Goal: Task Accomplishment & Management: Manage account settings

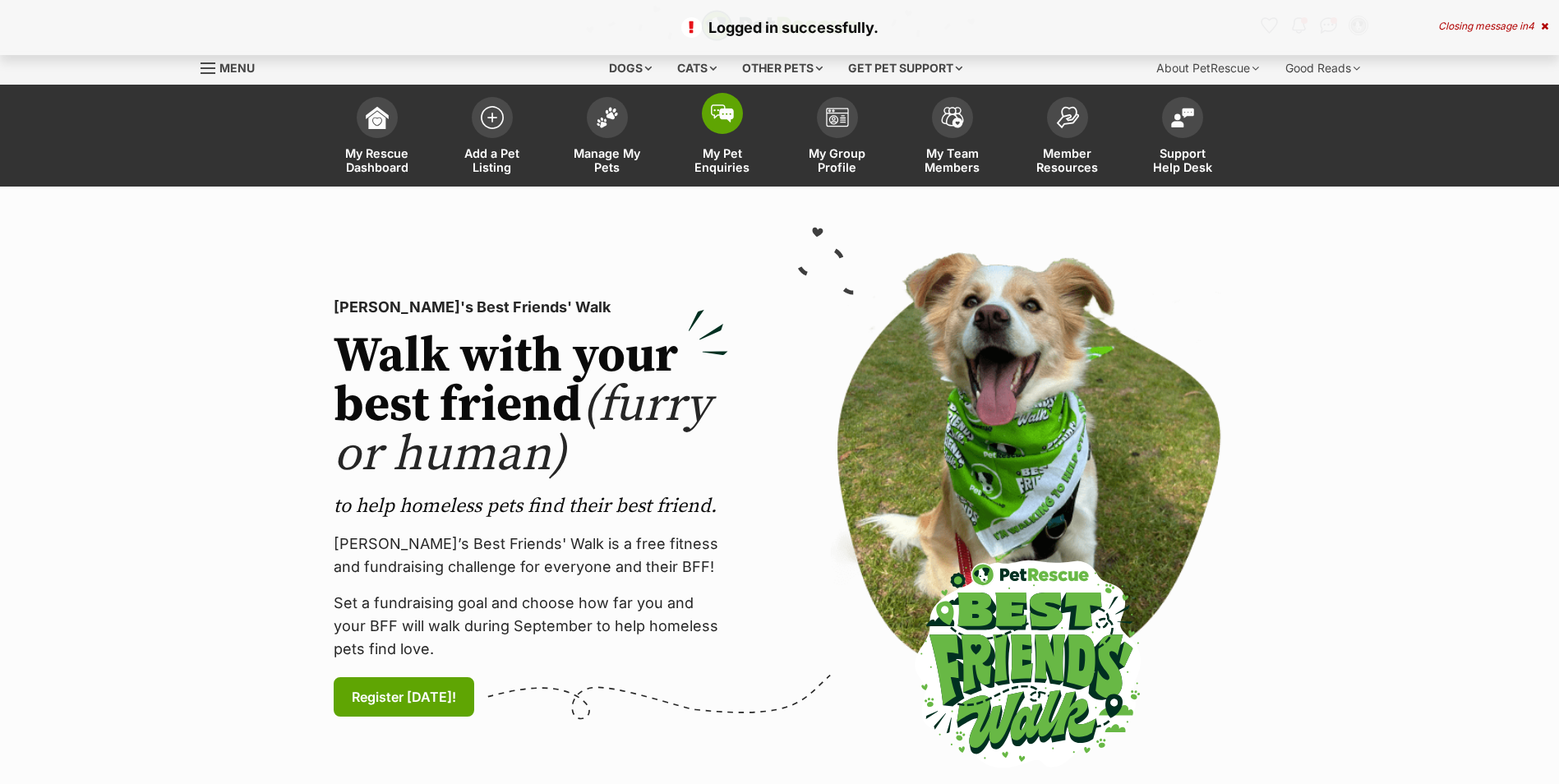
click at [723, 160] on span "My Pet Enquiries" at bounding box center [722, 160] width 74 height 28
click at [615, 162] on span "Manage My Pets" at bounding box center [607, 160] width 74 height 28
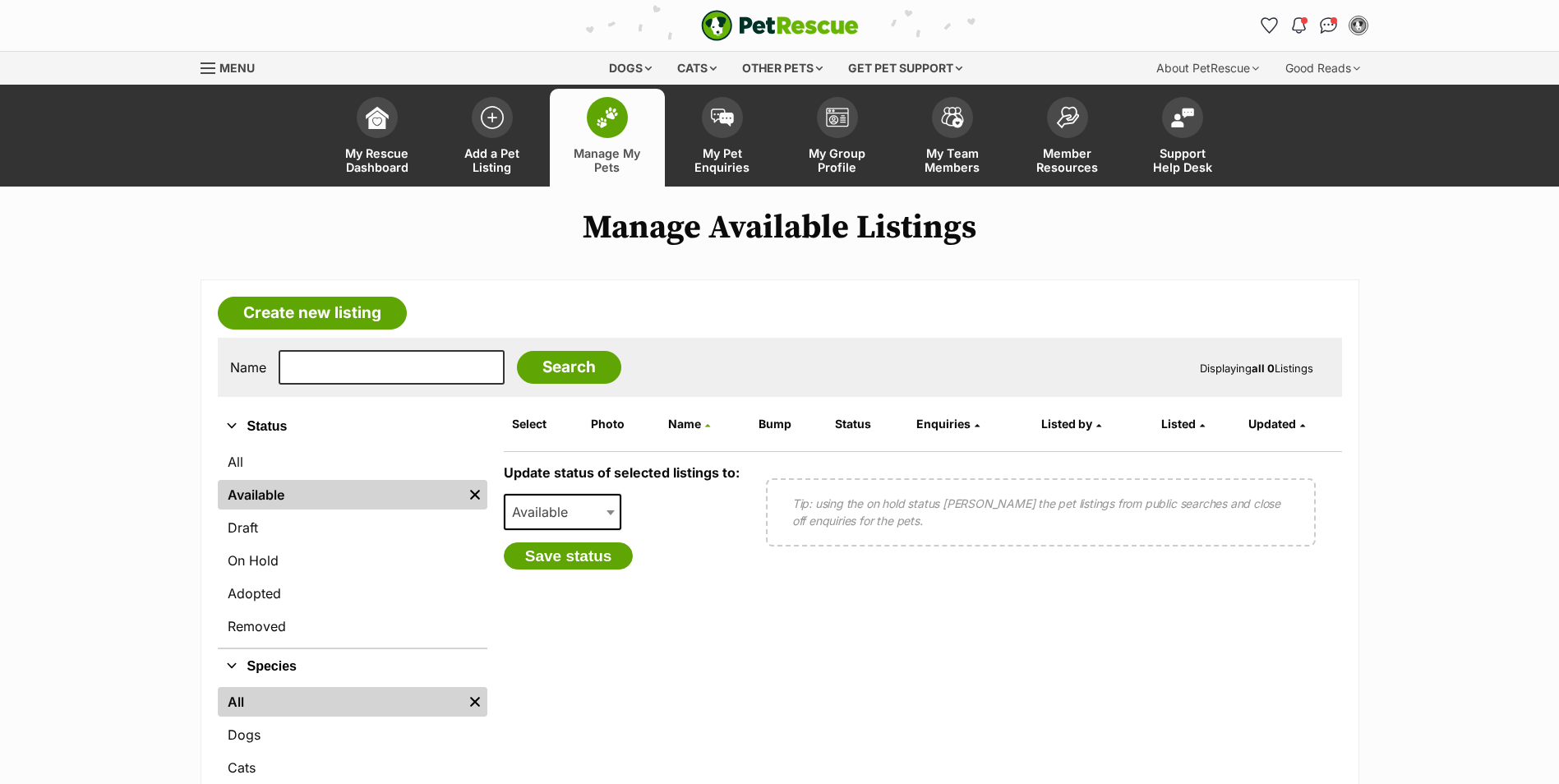
click at [568, 522] on span "Available" at bounding box center [545, 512] width 79 height 23
select select "on_hold"
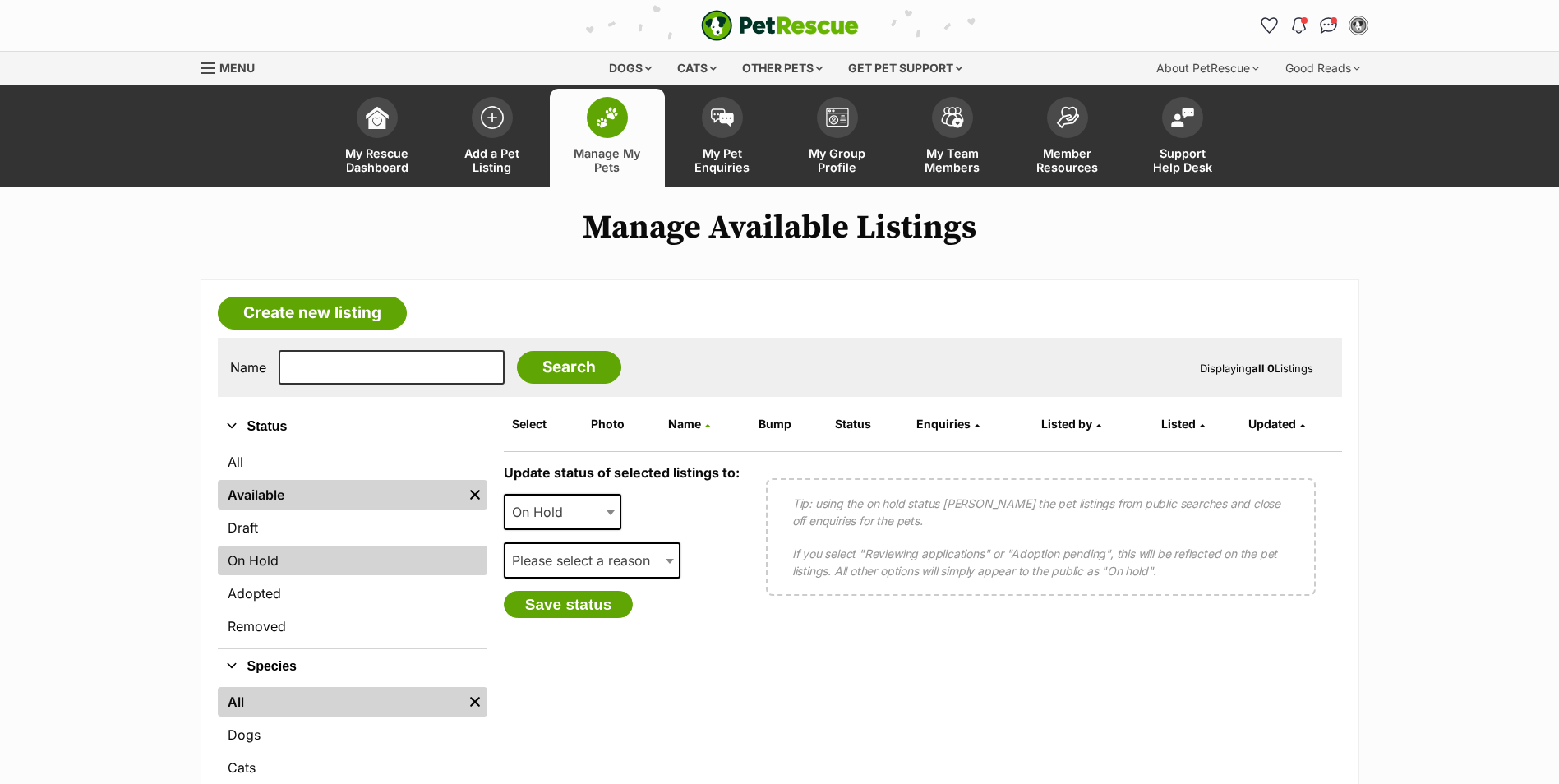
click at [332, 564] on link "On Hold" at bounding box center [353, 560] width 270 height 30
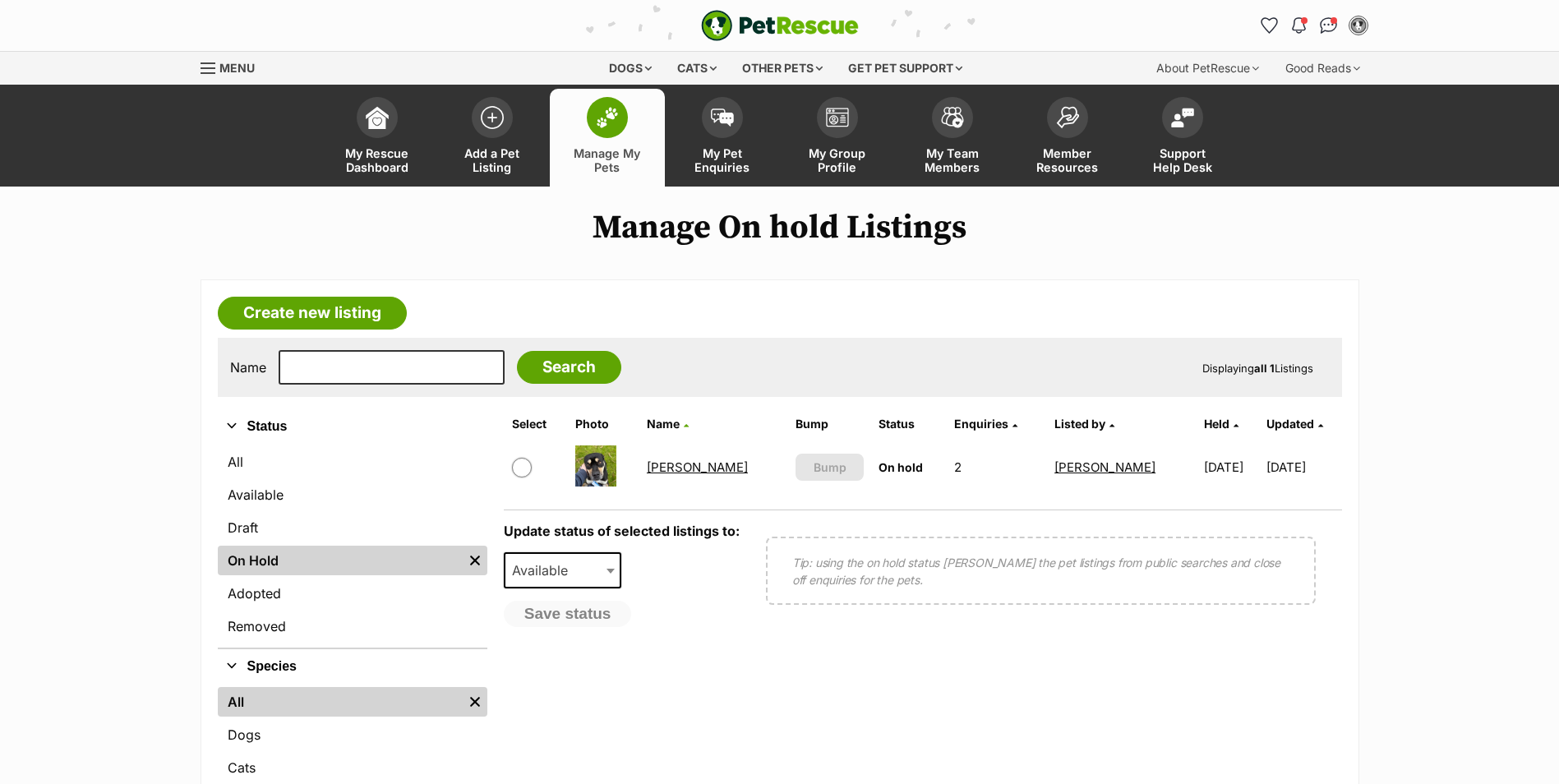
click at [669, 468] on link "Bruce" at bounding box center [697, 467] width 101 height 15
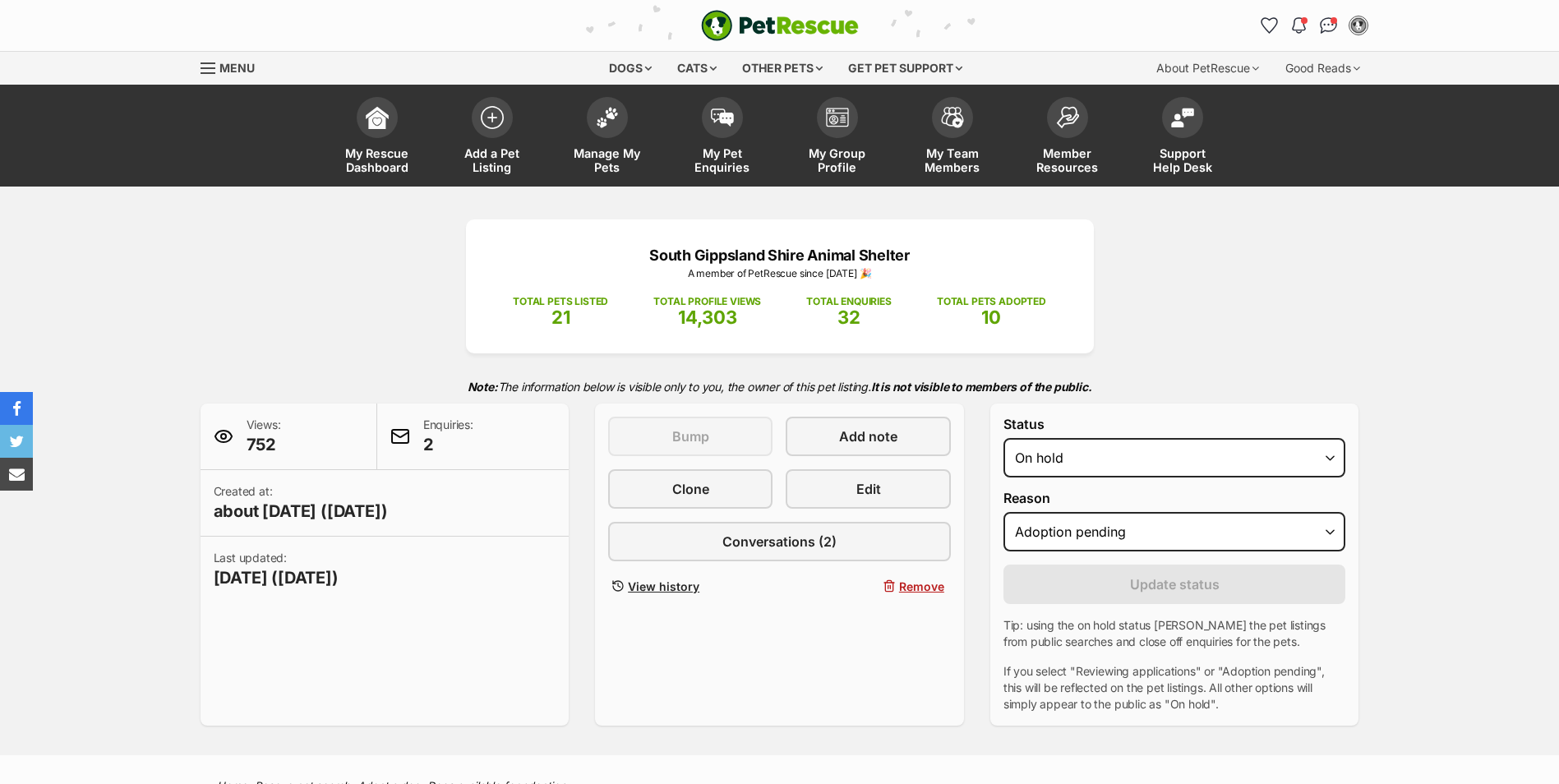
select select "adoption_pending"
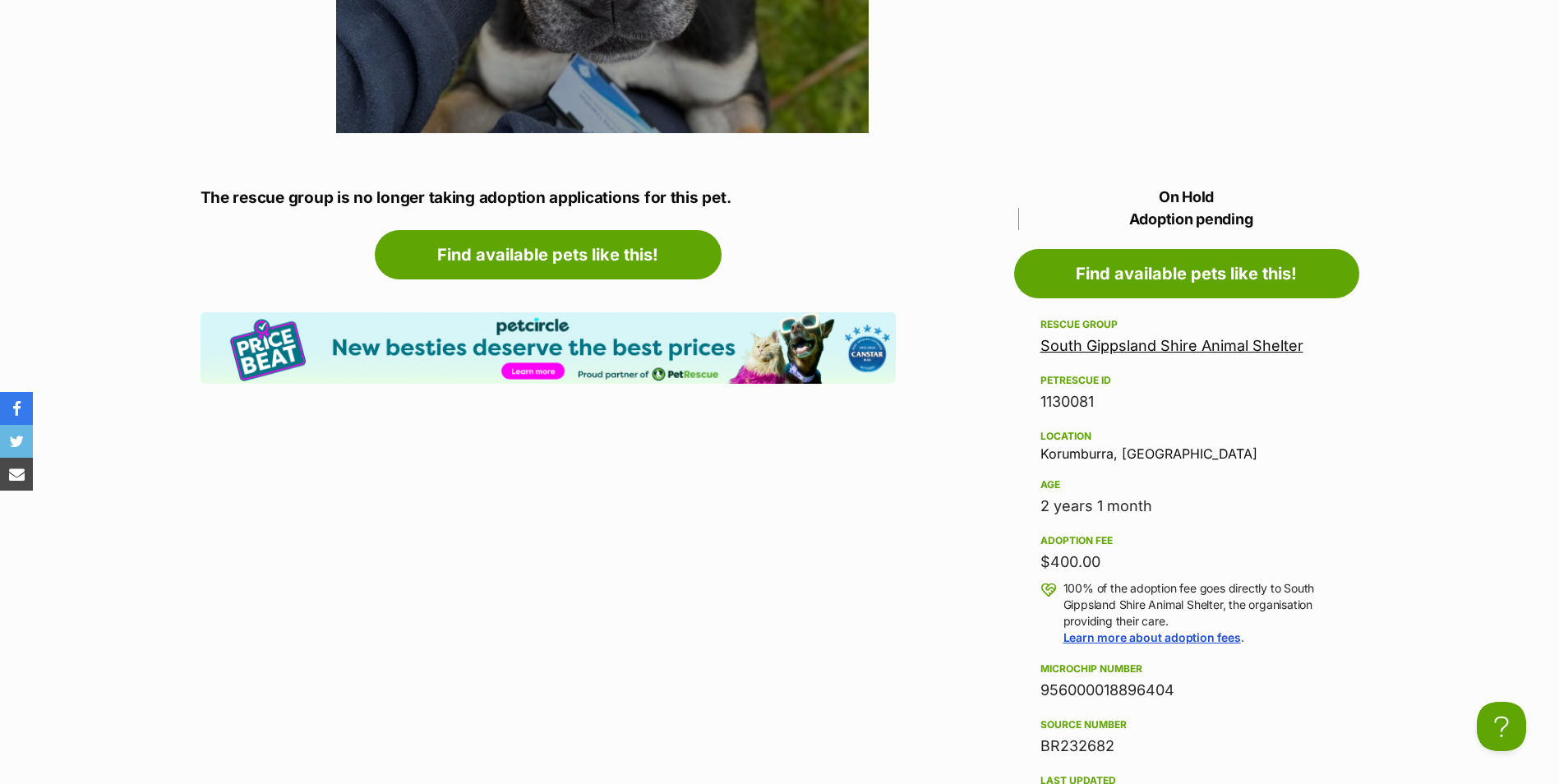
scroll to position [1561, 0]
